Goal: Task Accomplishment & Management: Use online tool/utility

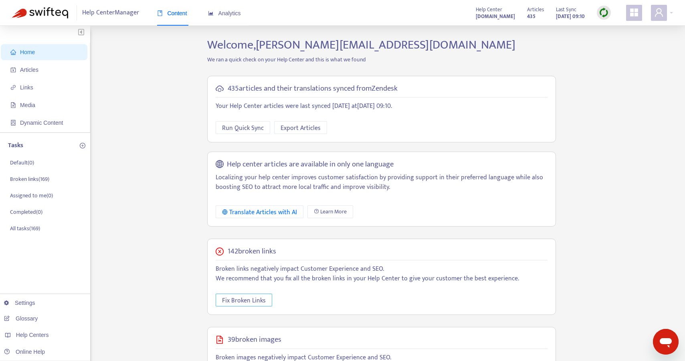
click at [246, 300] on span "Fix Broken Links" at bounding box center [244, 300] width 44 height 10
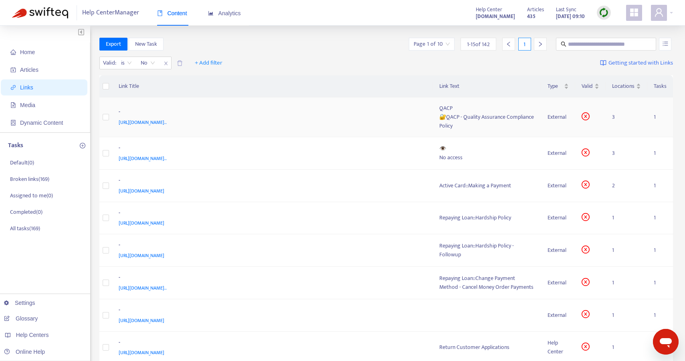
click at [167, 123] on span "[URL][DOMAIN_NAME].." at bounding box center [143, 122] width 48 height 8
click at [384, 131] on td "- [URL][DOMAIN_NAME].." at bounding box center [272, 117] width 321 height 40
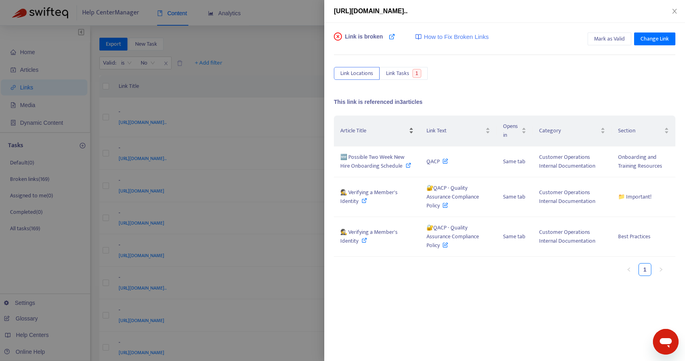
click at [466, 118] on tr "Article Title Link Text Opens in Category Section" at bounding box center [504, 130] width 341 height 31
click at [653, 38] on span "Change Link" at bounding box center [654, 38] width 28 height 9
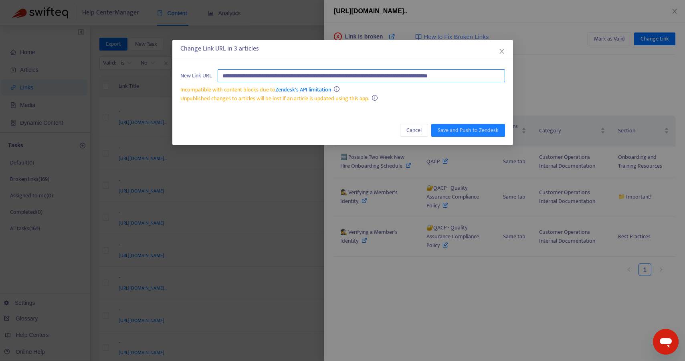
click at [357, 75] on input "**********" at bounding box center [361, 75] width 287 height 13
type input "**********"
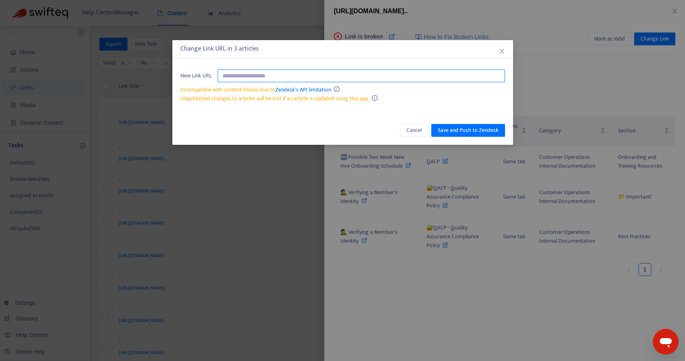
drag, startPoint x: 396, startPoint y: 79, endPoint x: 177, endPoint y: 71, distance: 219.4
click at [177, 71] on div "New Link URL Incompatible with content blocks due to Zendesk's API limitation U…" at bounding box center [342, 86] width 341 height 50
paste input "**********"
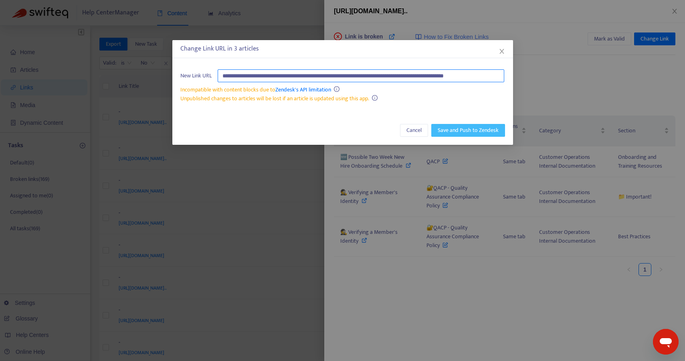
type input "**********"
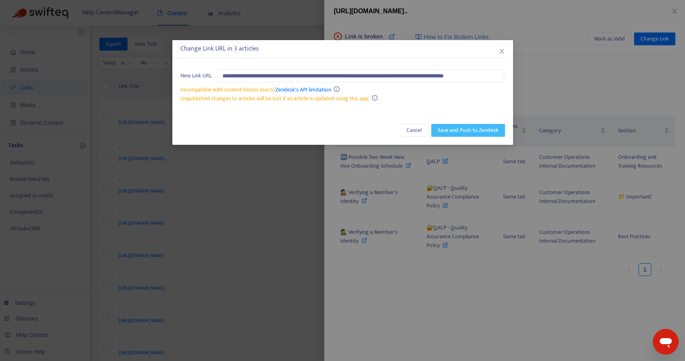
click at [451, 129] on span "Save and Push to Zendesk" at bounding box center [468, 130] width 61 height 9
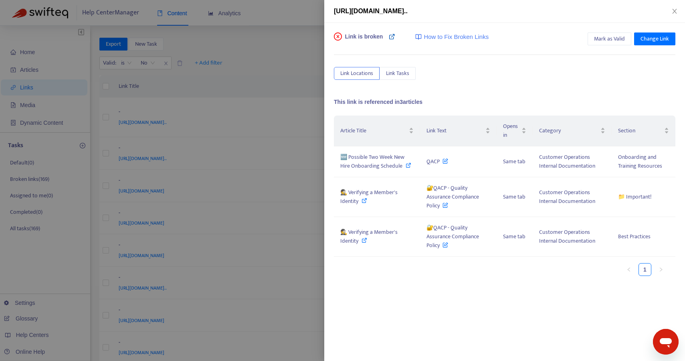
click at [394, 37] on icon at bounding box center [392, 36] width 6 height 6
click at [616, 39] on span "Mark as Valid" at bounding box center [609, 38] width 31 height 9
click at [678, 11] on button "Close" at bounding box center [674, 12] width 11 height 8
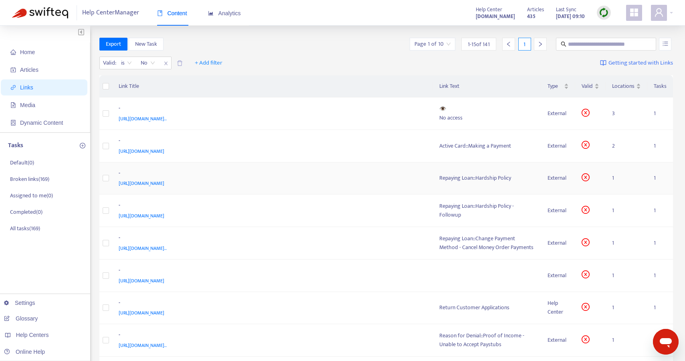
click at [499, 179] on div "Repaying Loan::Hardship Policy" at bounding box center [487, 178] width 96 height 9
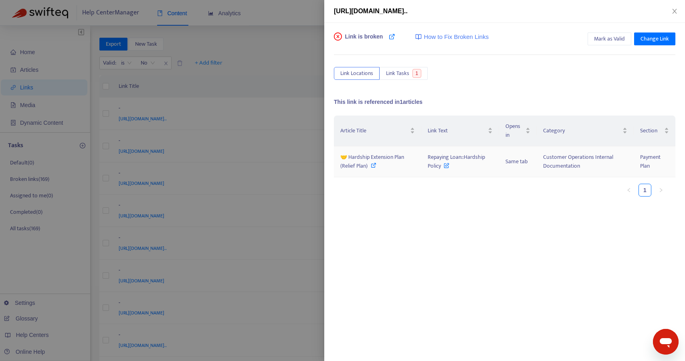
click at [373, 166] on icon at bounding box center [374, 165] width 6 height 6
click at [672, 14] on icon "close" at bounding box center [674, 11] width 6 height 6
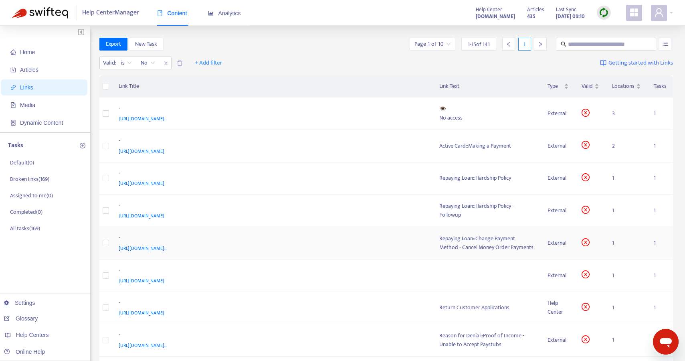
click at [473, 249] on div "Repaying Loan::Change Payment Method - Cancel Money Order Payments" at bounding box center [487, 243] width 96 height 18
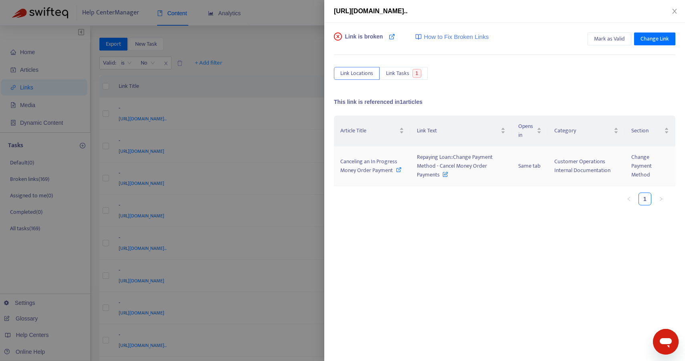
click at [397, 172] on span at bounding box center [399, 170] width 6 height 9
click at [676, 10] on icon "close" at bounding box center [674, 11] width 6 height 6
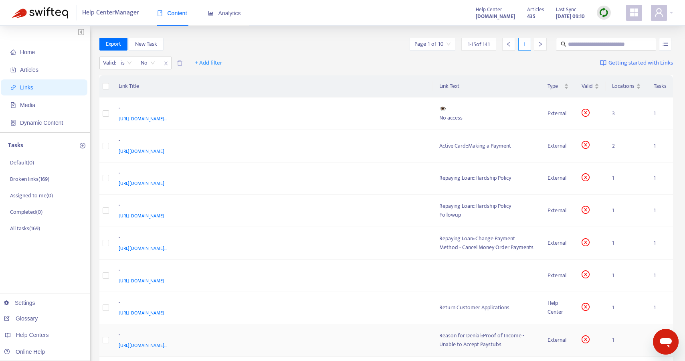
click at [465, 347] on div "Reason for Denial::Proof of Income - Unable to Accept Paystubs" at bounding box center [487, 340] width 96 height 18
click at [469, 336] on div "Reason for Denial::Proof of Income - Unable to Accept Paystubs" at bounding box center [487, 340] width 96 height 18
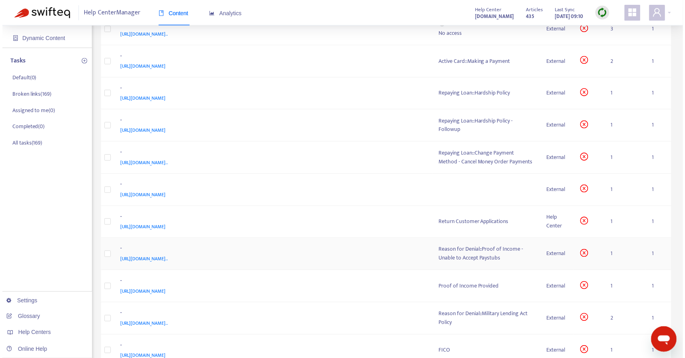
scroll to position [97, 0]
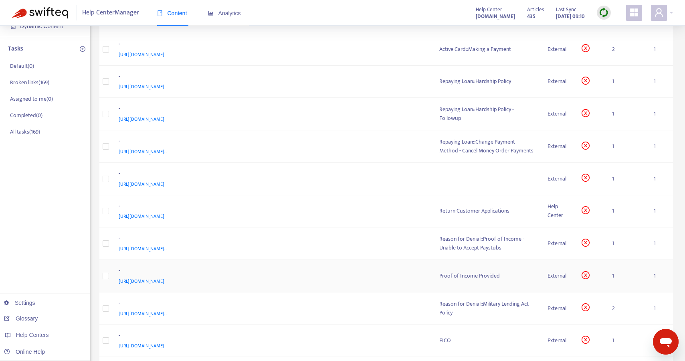
click at [476, 279] on div "Proof of Income Provided" at bounding box center [487, 275] width 96 height 9
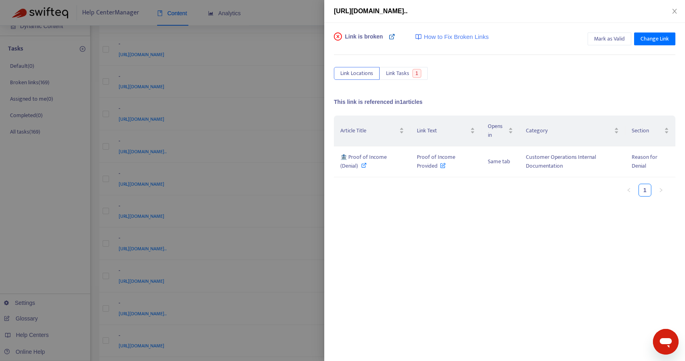
click at [391, 36] on icon at bounding box center [392, 36] width 6 height 6
click at [363, 166] on icon at bounding box center [364, 165] width 6 height 6
click at [674, 10] on icon "close" at bounding box center [674, 11] width 6 height 6
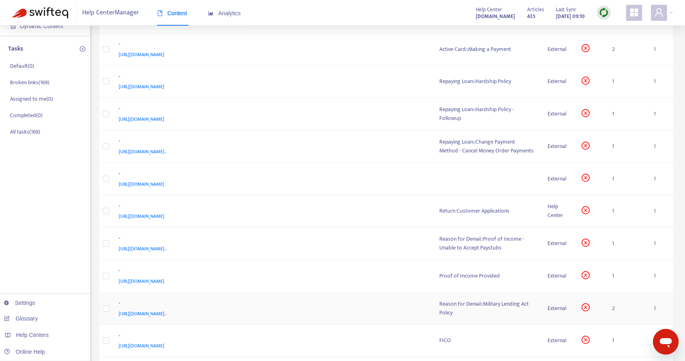
click at [468, 314] on div "Reason for Denial::Military Lending Act Policy" at bounding box center [487, 308] width 96 height 18
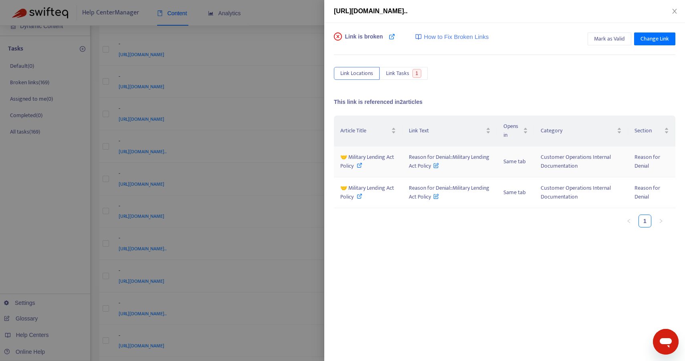
click at [358, 164] on icon at bounding box center [360, 165] width 6 height 6
